Goal: Task Accomplishment & Management: Manage account settings

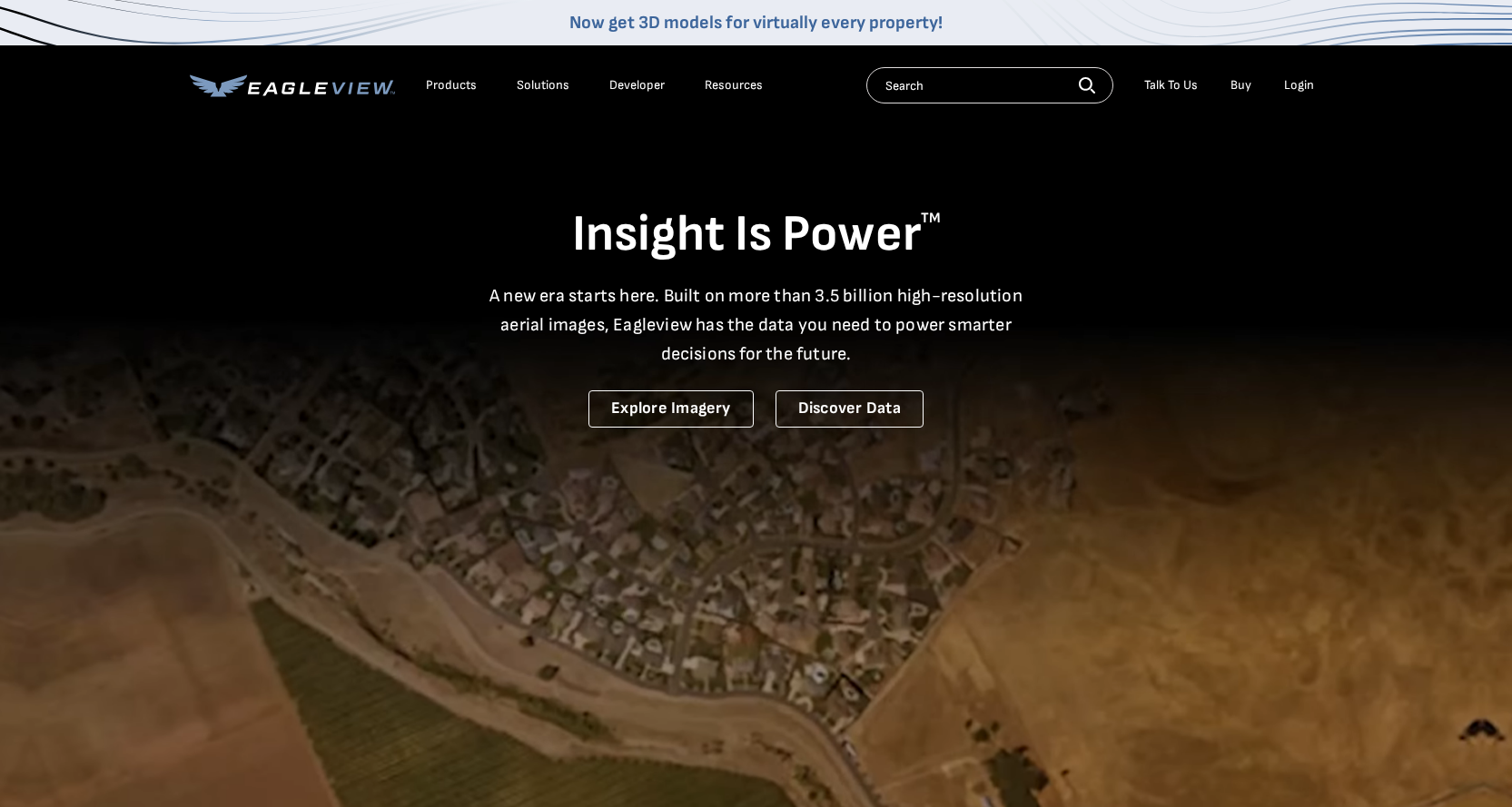
drag, startPoint x: 1306, startPoint y: 90, endPoint x: 1284, endPoint y: 86, distance: 22.4
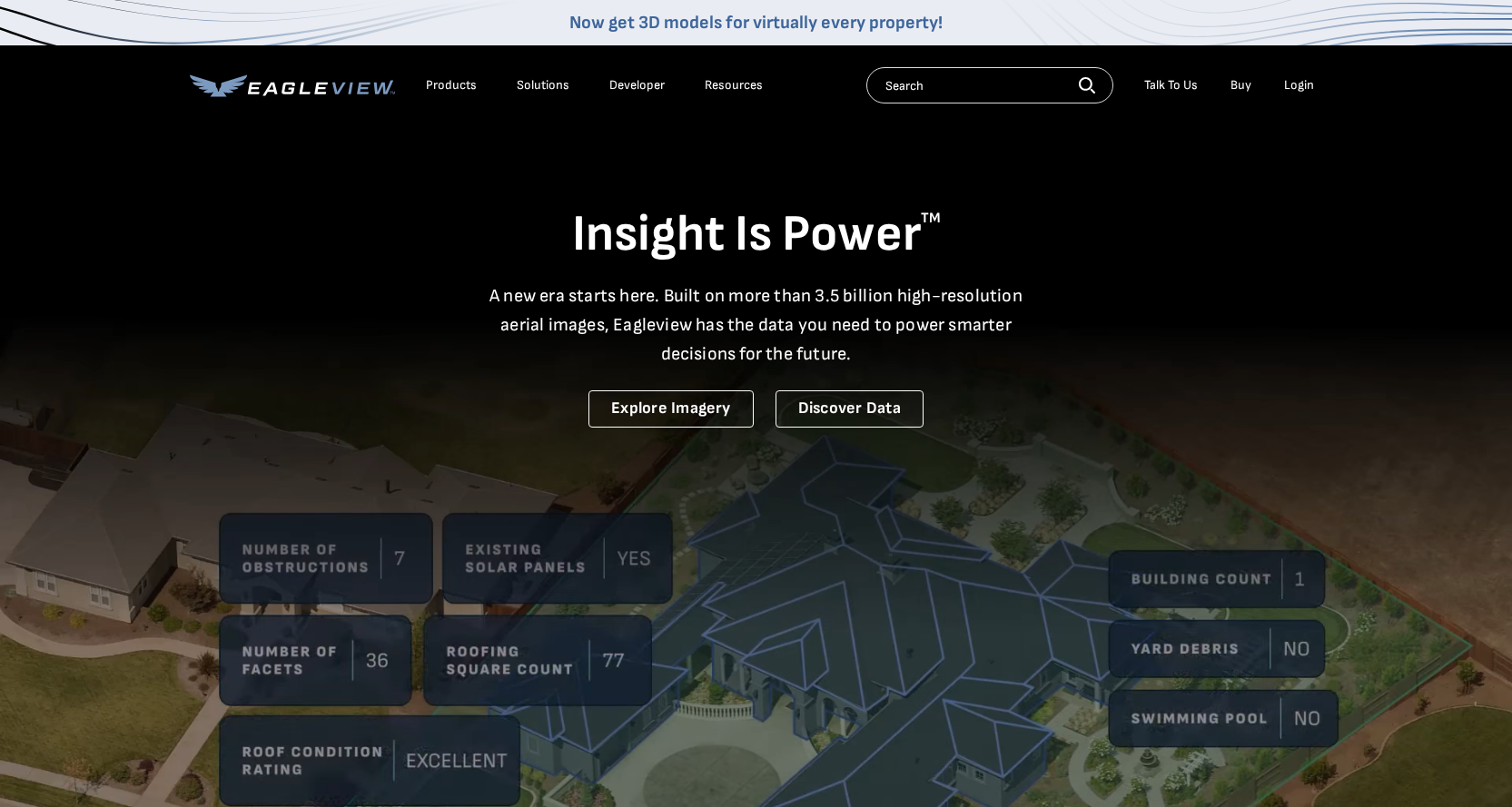
click at [1305, 90] on div "Login" at bounding box center [1299, 84] width 30 height 16
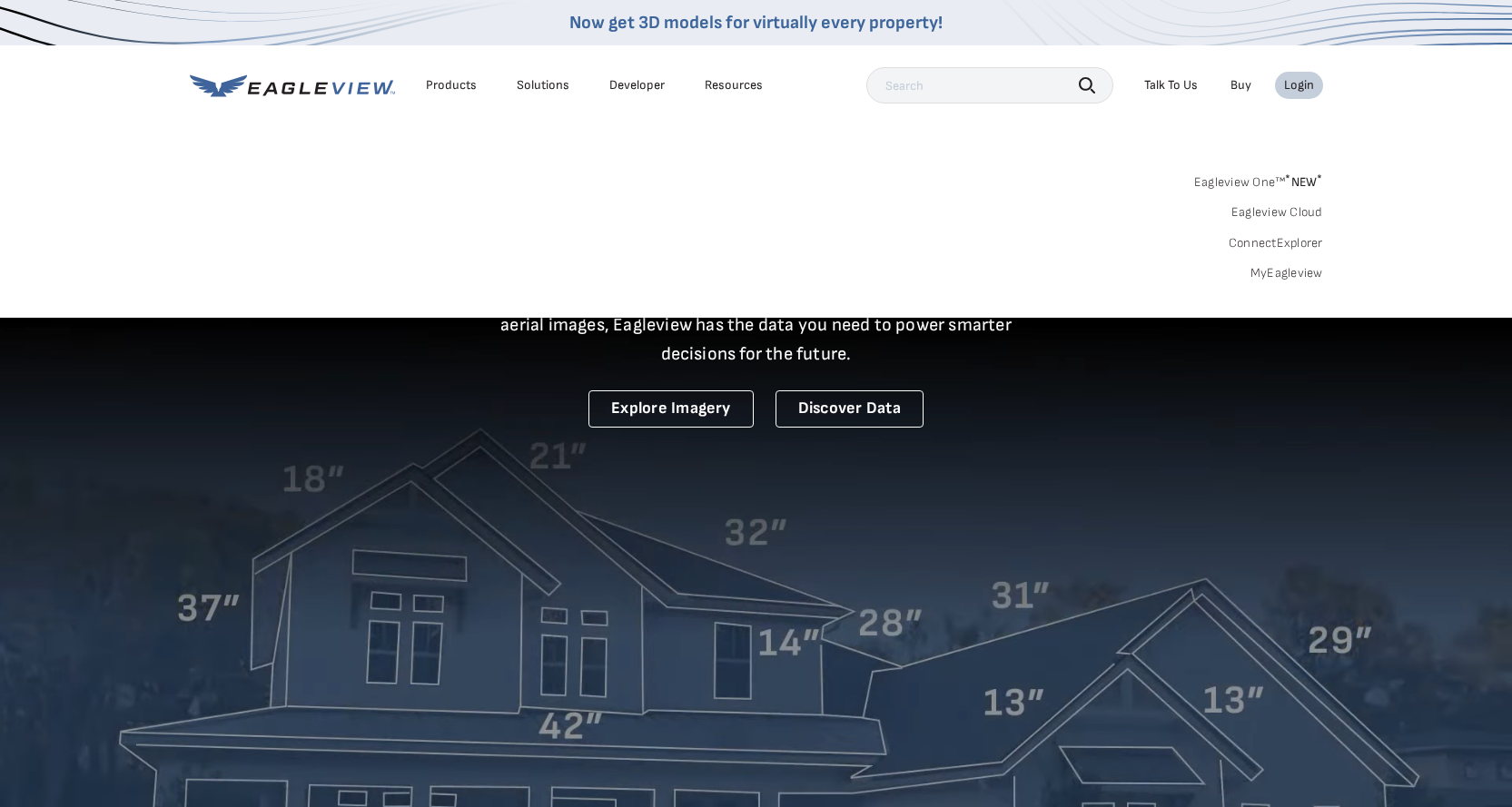
click at [1284, 86] on div "Login" at bounding box center [1299, 84] width 30 height 16
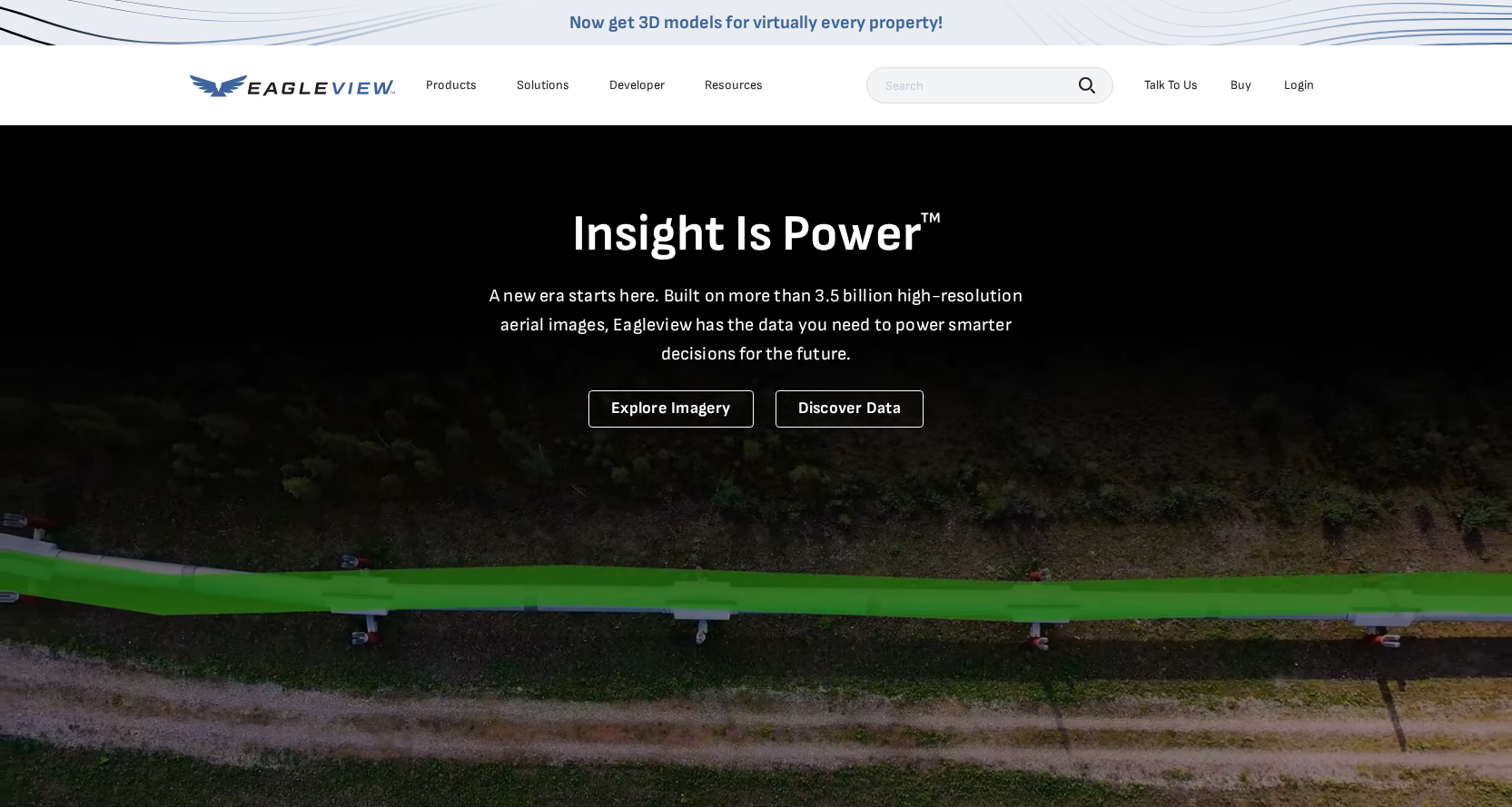
click at [1284, 86] on div "Login" at bounding box center [1299, 84] width 30 height 16
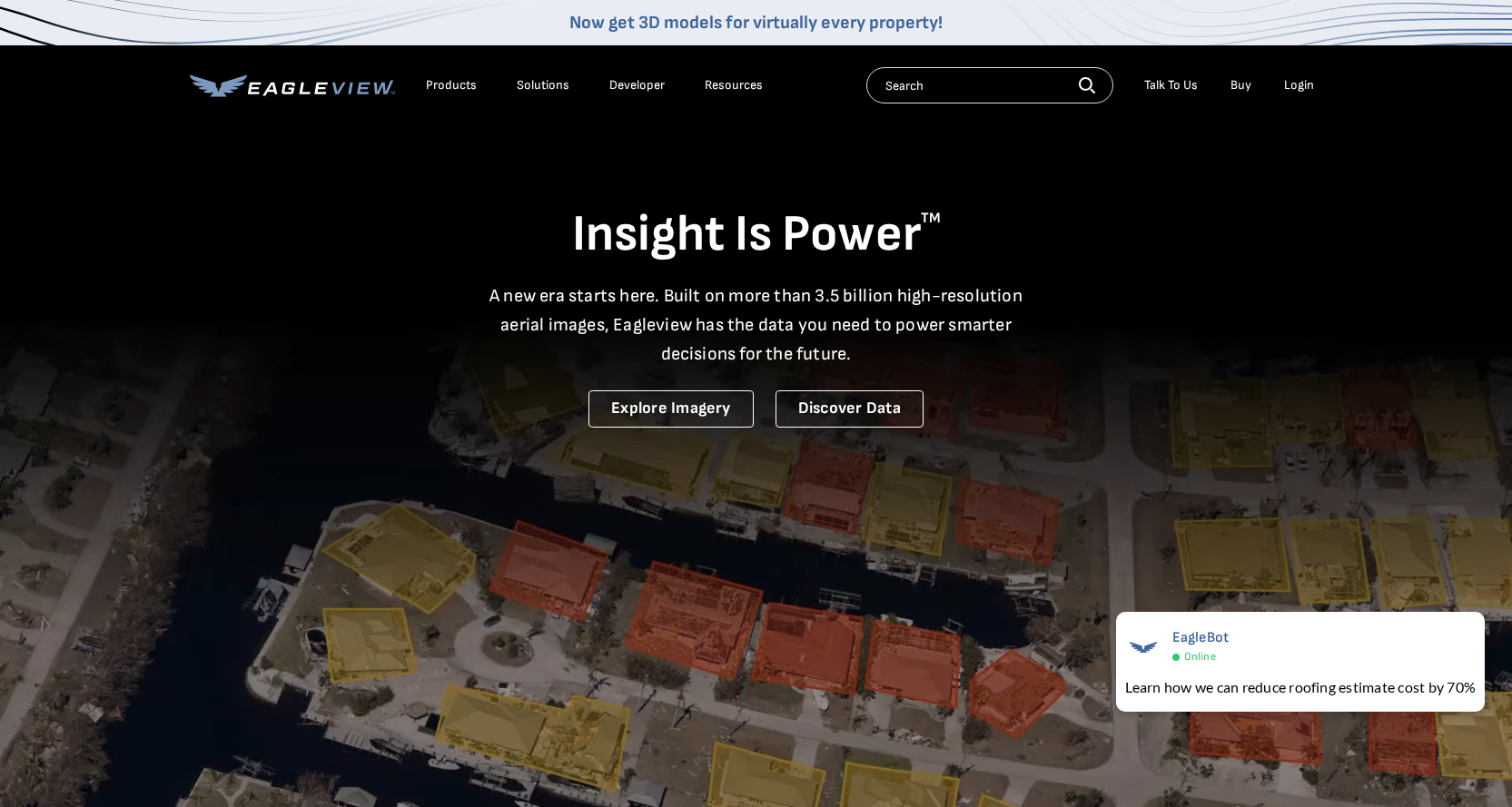
click at [1303, 79] on div "Login" at bounding box center [1299, 84] width 30 height 16
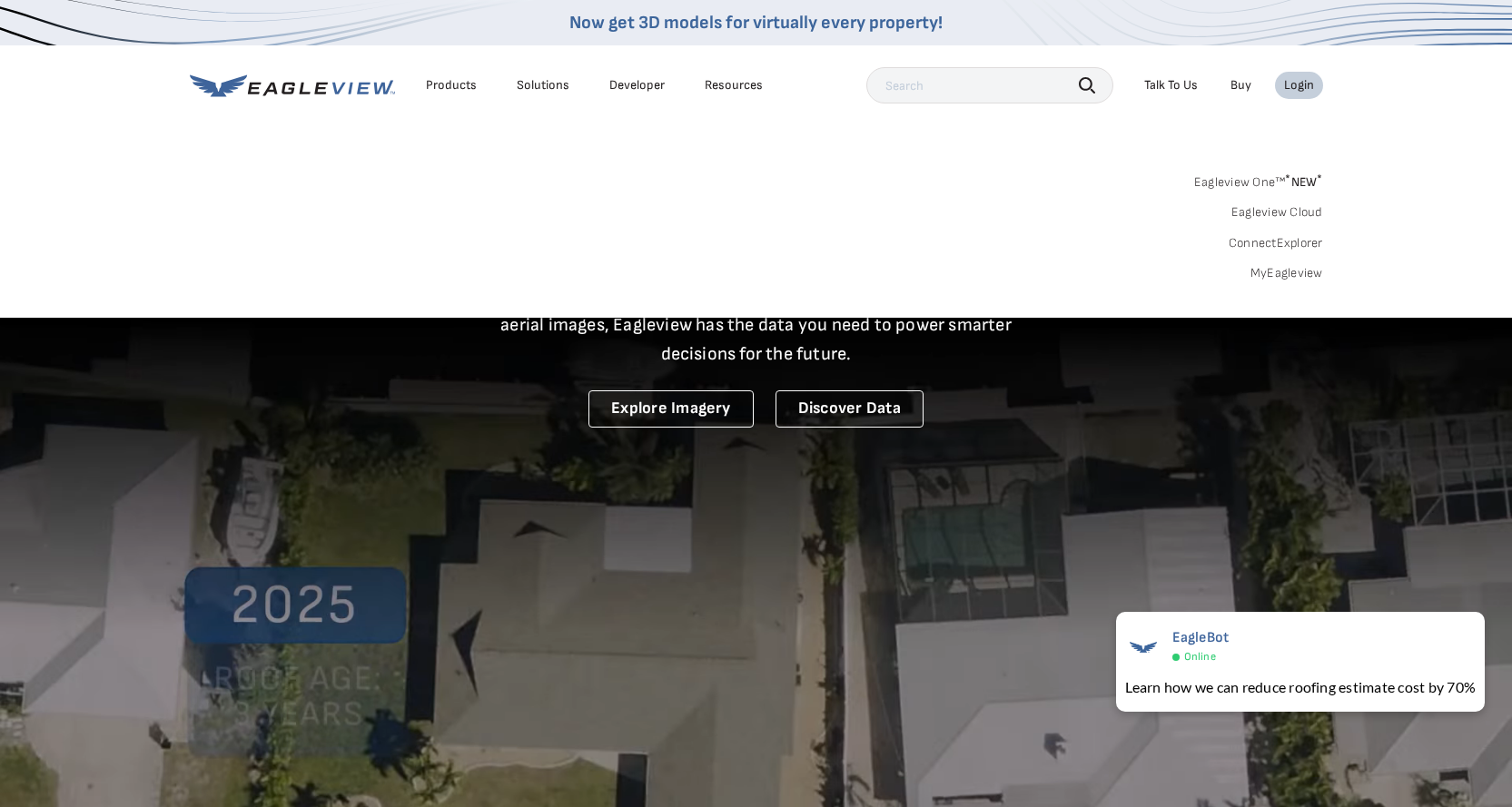
click at [1303, 79] on div "Login" at bounding box center [1299, 84] width 30 height 16
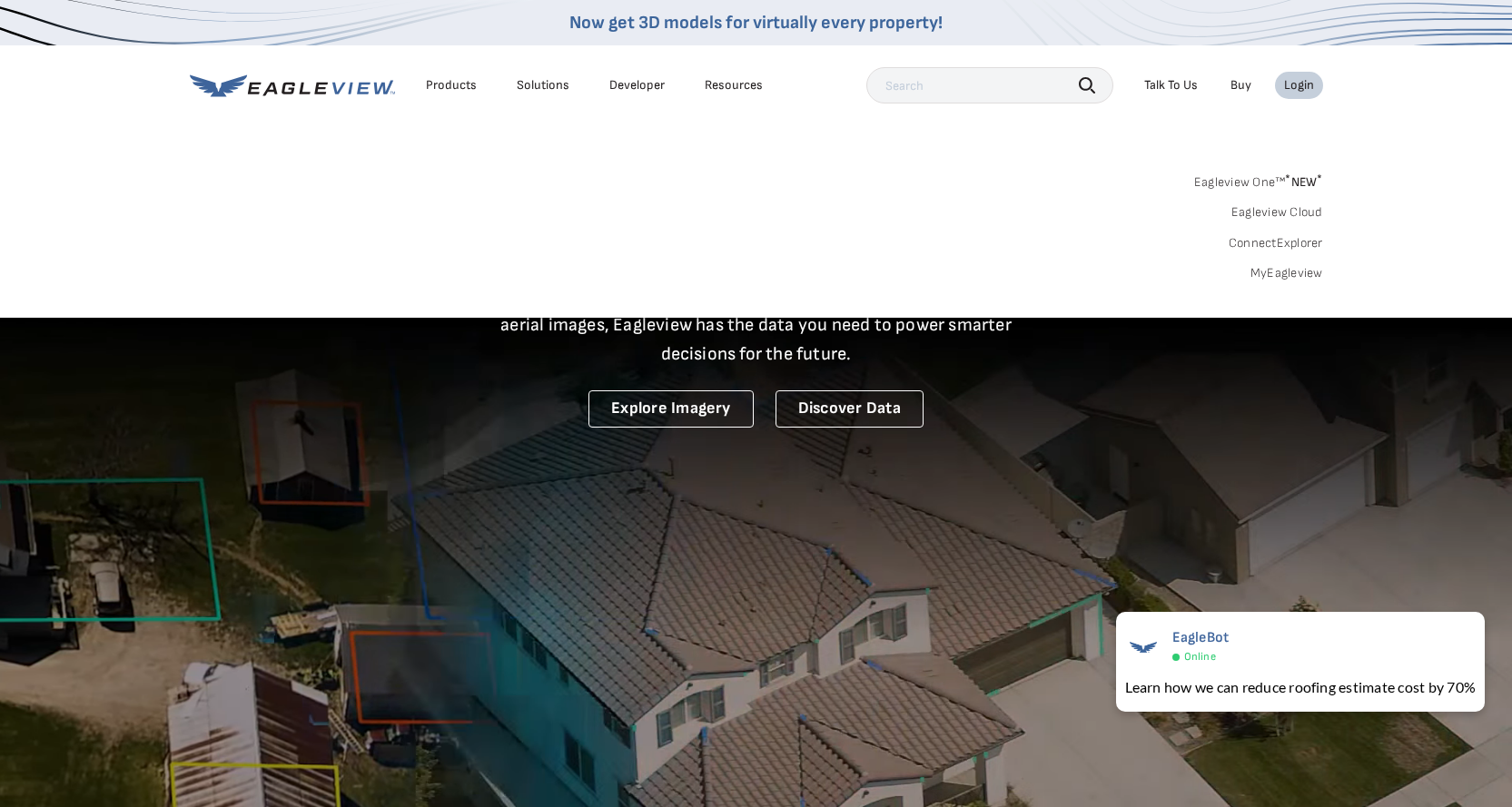
click at [1303, 79] on div "Login" at bounding box center [1299, 84] width 30 height 16
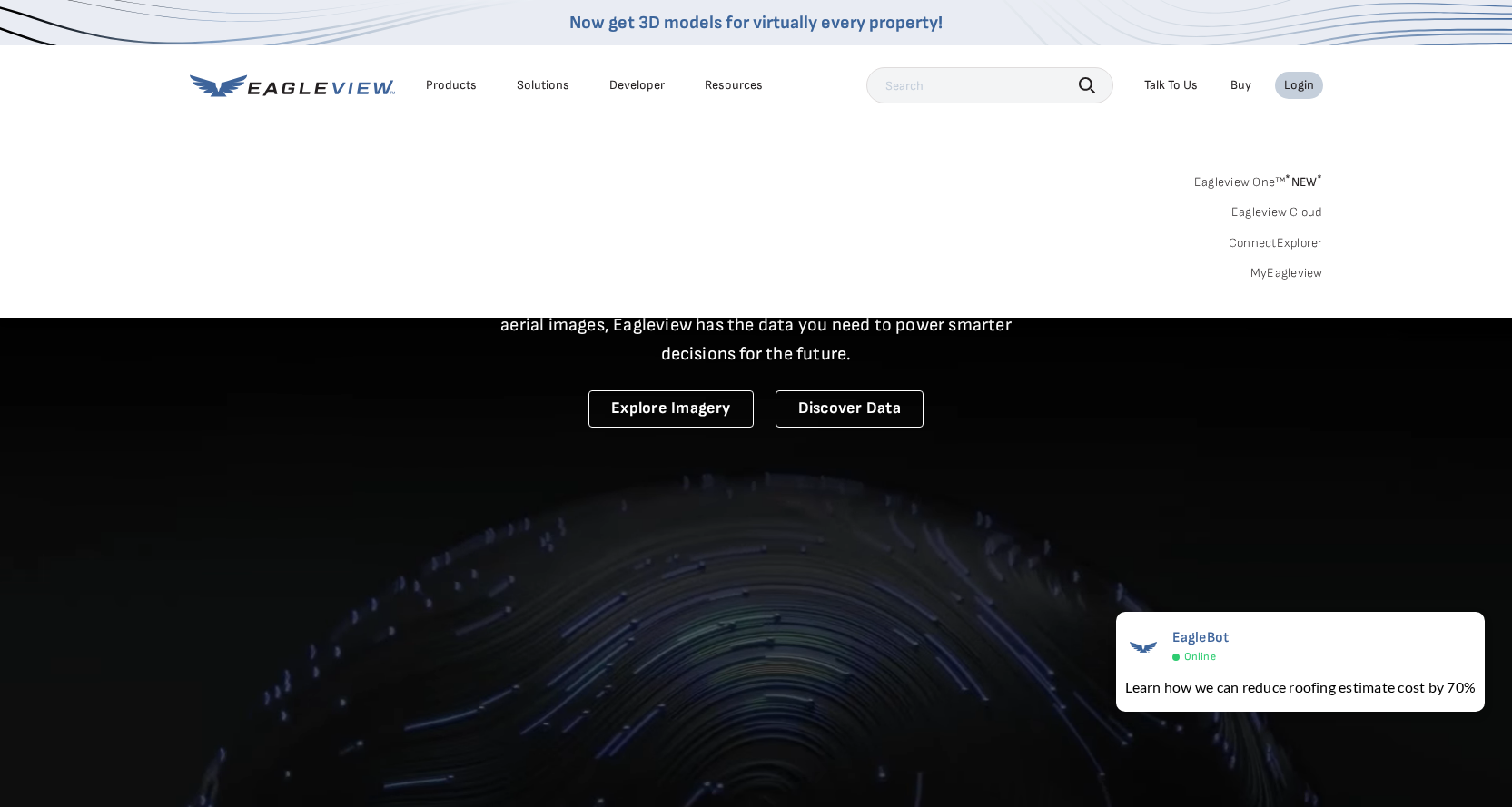
click at [1292, 271] on link "MyEagleview" at bounding box center [1286, 272] width 73 height 16
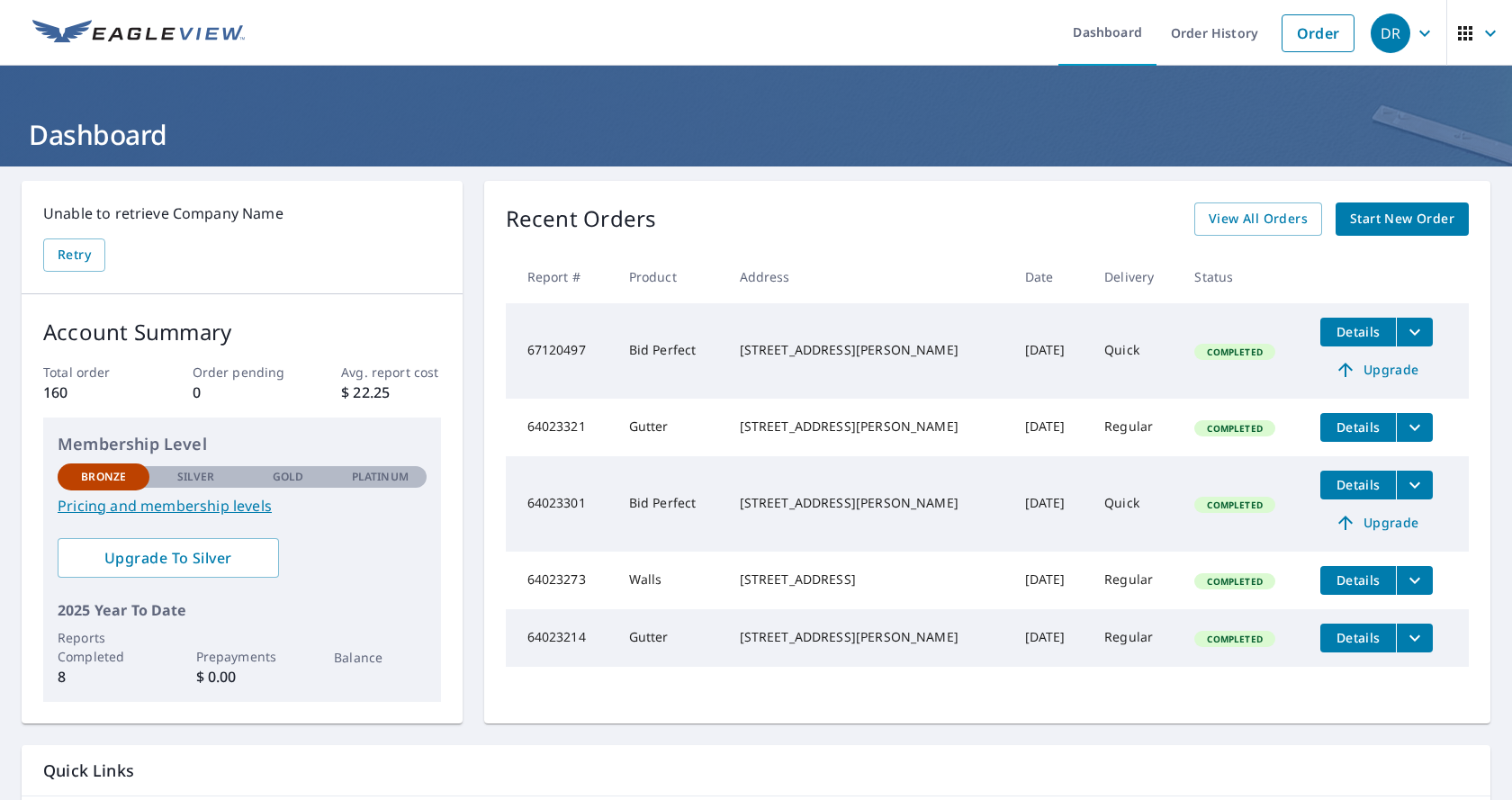
click at [1415, 34] on icon "button" at bounding box center [1425, 32] width 21 height 21
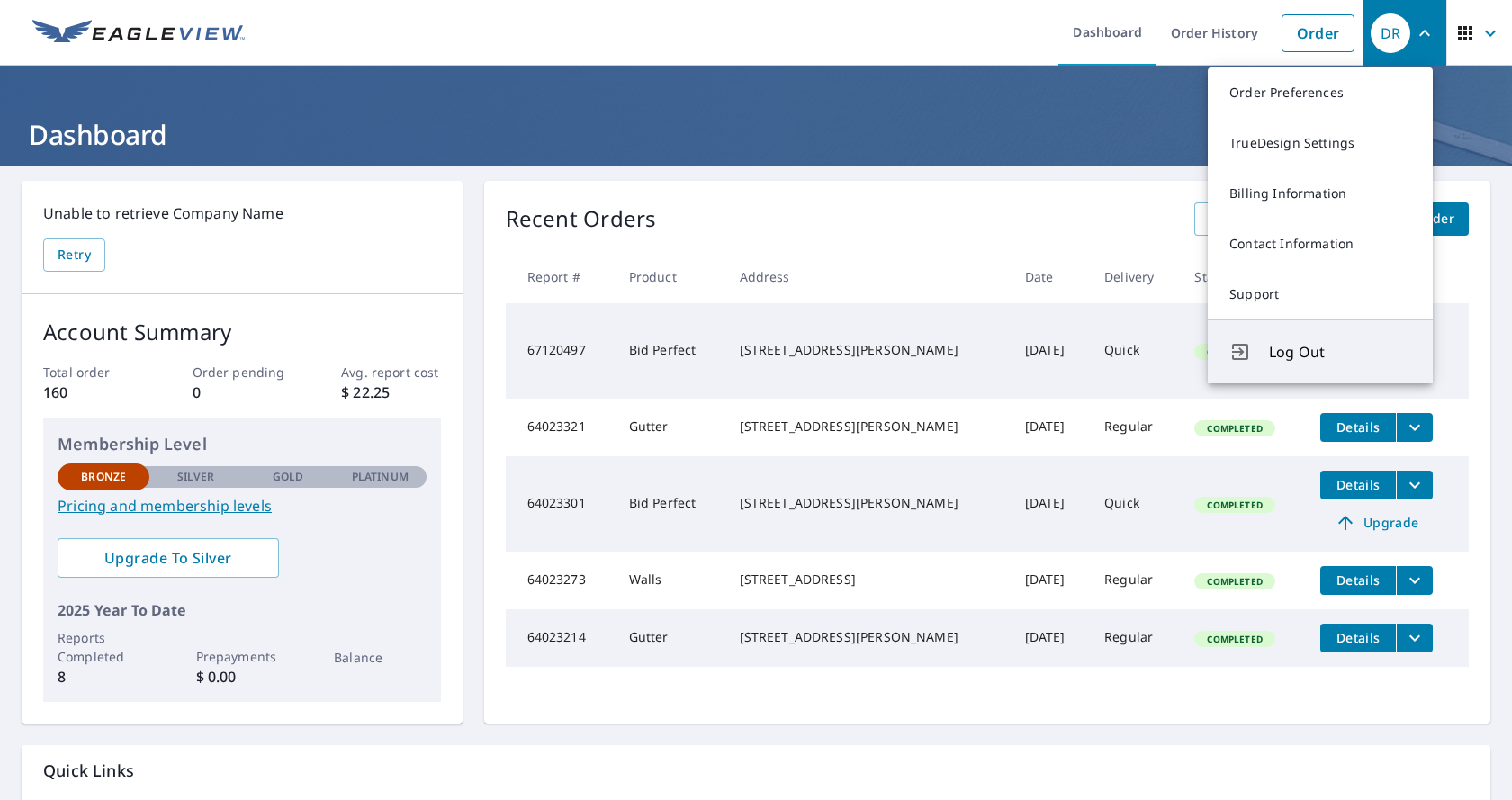
click at [1300, 353] on span "Log Out" at bounding box center [1339, 352] width 142 height 21
